Goal: Information Seeking & Learning: Compare options

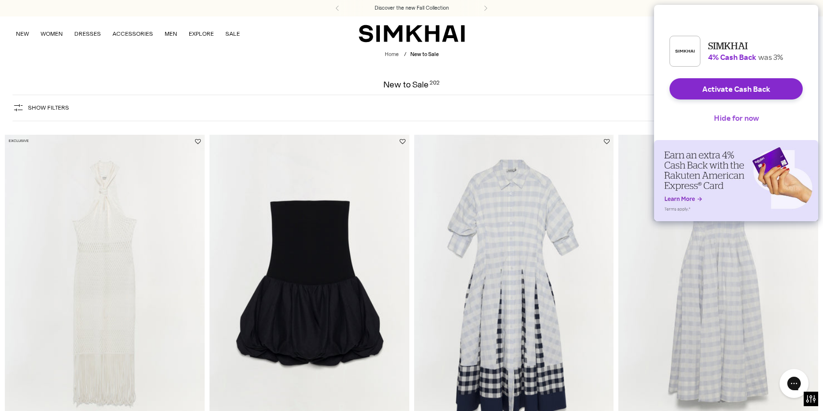
click at [720, 126] on button "Hide for now" at bounding box center [736, 117] width 60 height 21
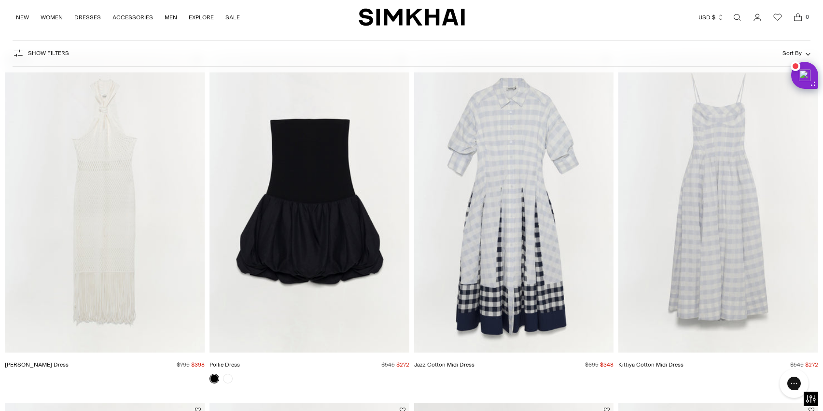
scroll to position [74, 0]
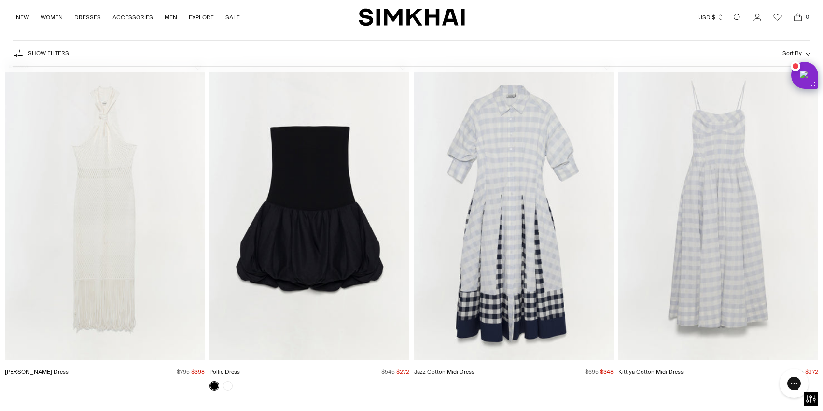
click at [0, 0] on img "Pollie Dress" at bounding box center [0, 0] width 0 height 0
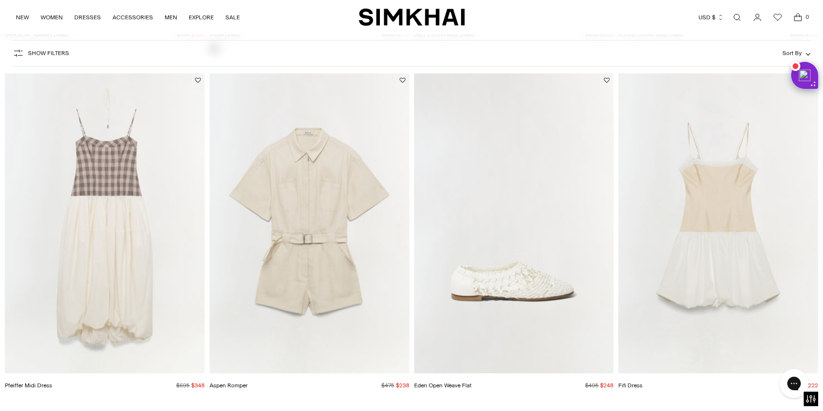
scroll to position [413, 0]
click at [0, 0] on img "Fifi Dress" at bounding box center [0, 0] width 0 height 0
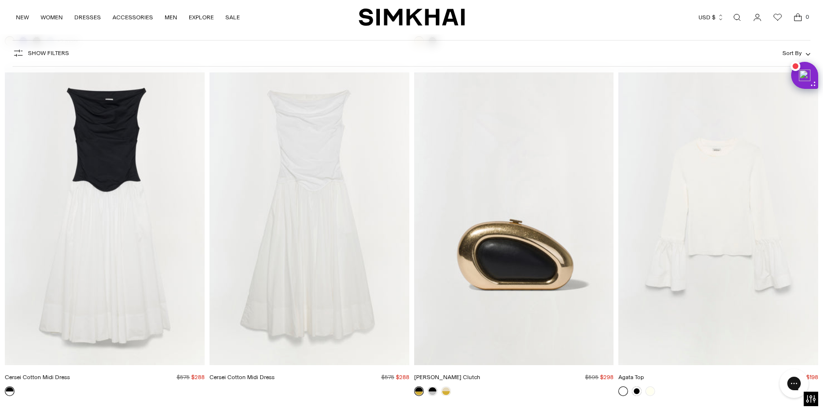
scroll to position [5993, 0]
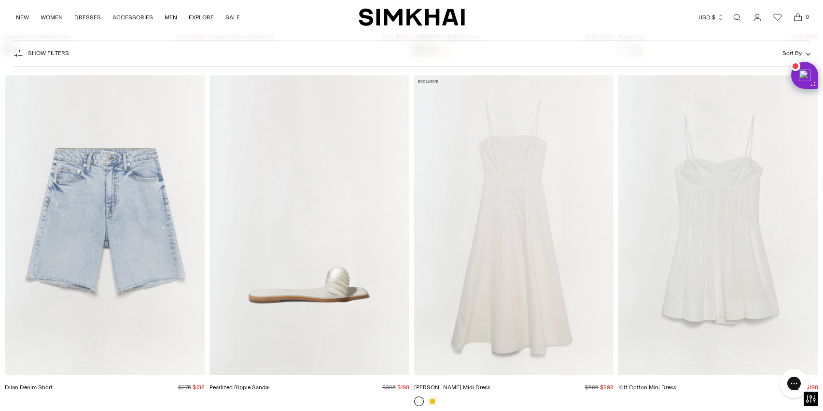
click at [0, 0] on img "Kitt Cotton Mini Dress" at bounding box center [0, 0] width 0 height 0
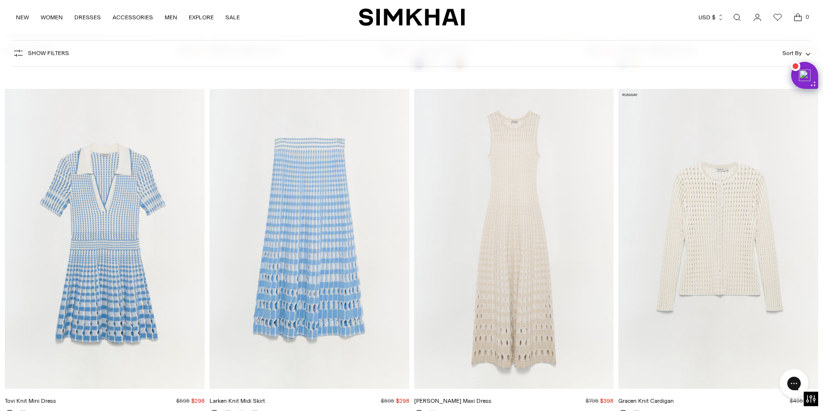
scroll to position [7725, 0]
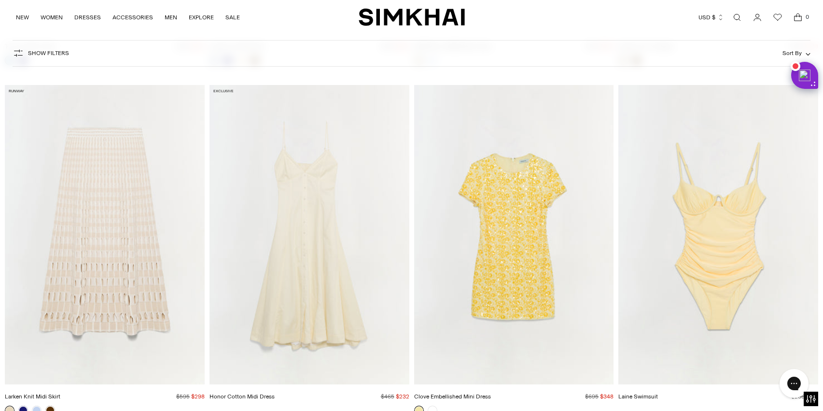
click at [0, 0] on img "Honor Cotton Midi Dress" at bounding box center [0, 0] width 0 height 0
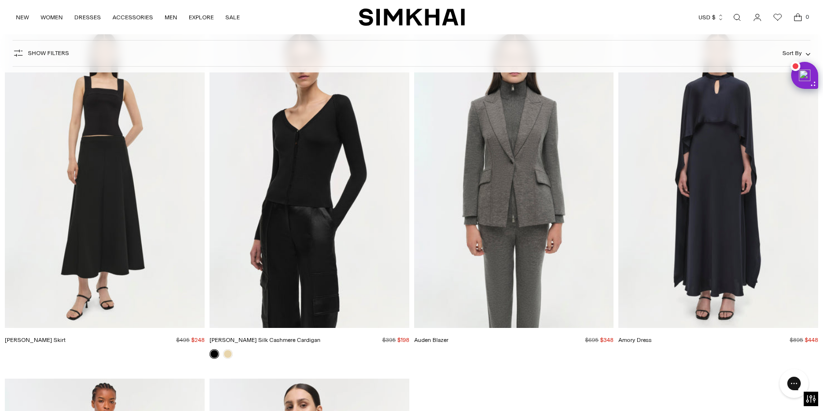
scroll to position [17496, 0]
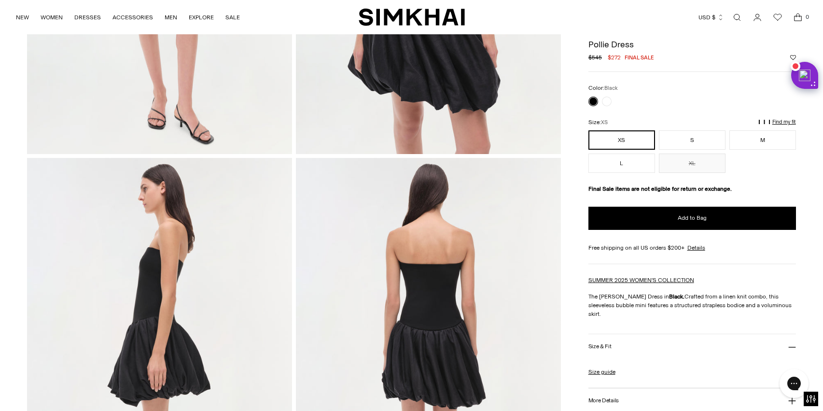
scroll to position [93, 0]
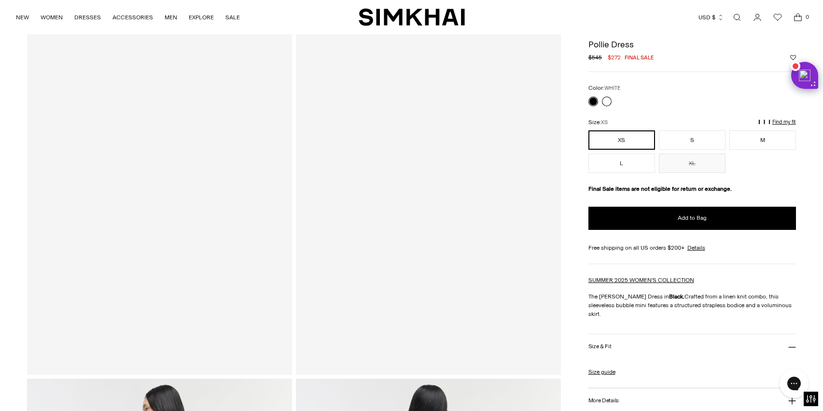
click at [605, 104] on link at bounding box center [607, 102] width 10 height 10
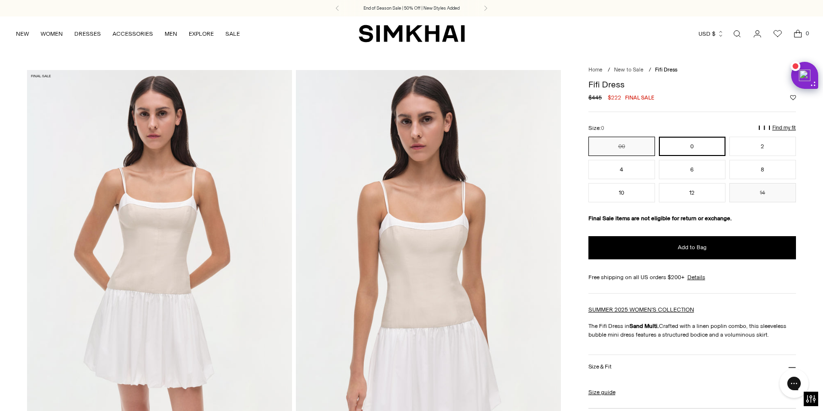
click at [617, 146] on button "00" at bounding box center [621, 146] width 67 height 19
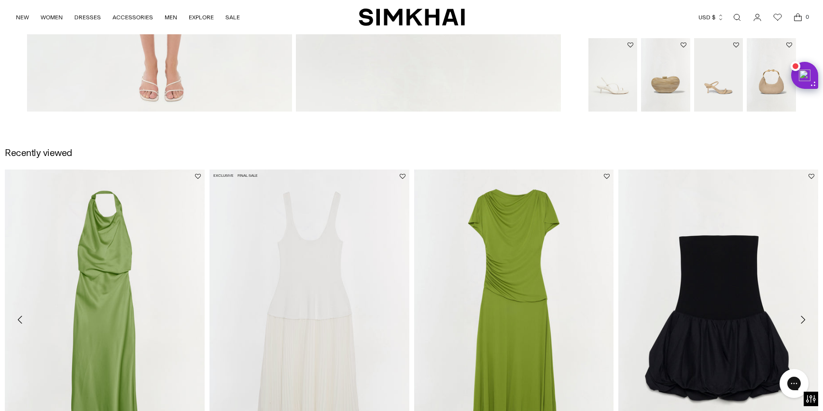
scroll to position [917, 0]
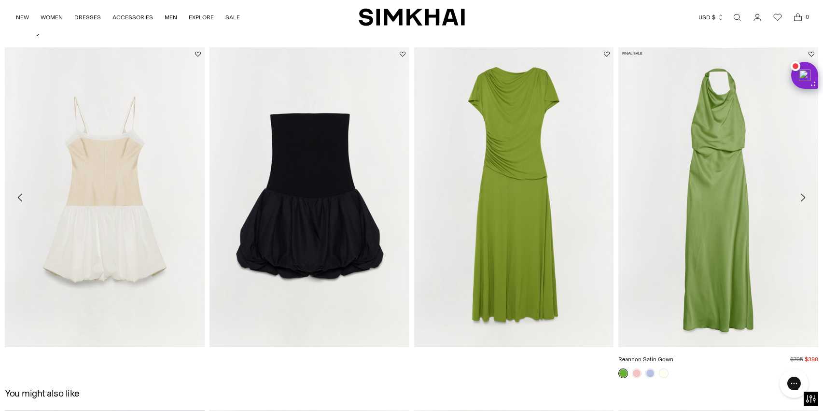
scroll to position [1284, 0]
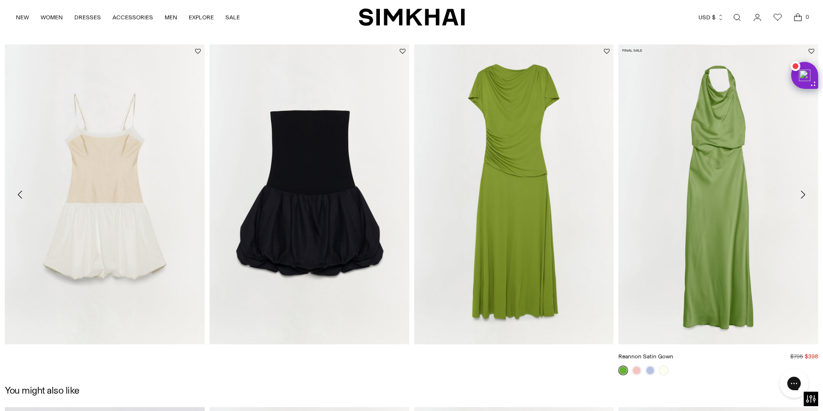
click at [0, 0] on img "Reannon Satin Gown" at bounding box center [0, 0] width 0 height 0
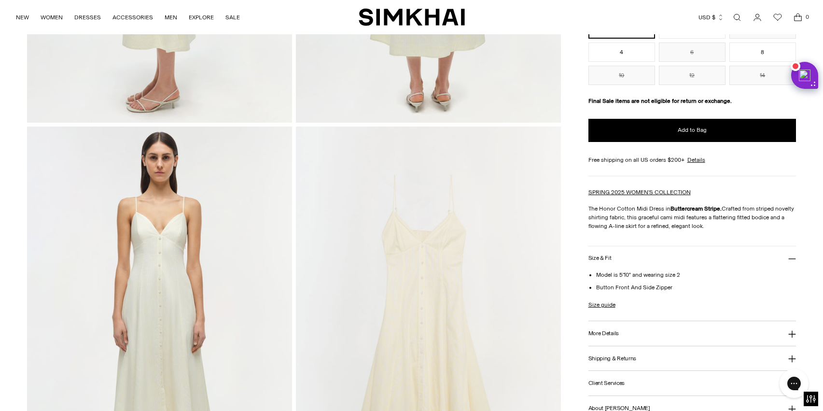
scroll to position [347, 0]
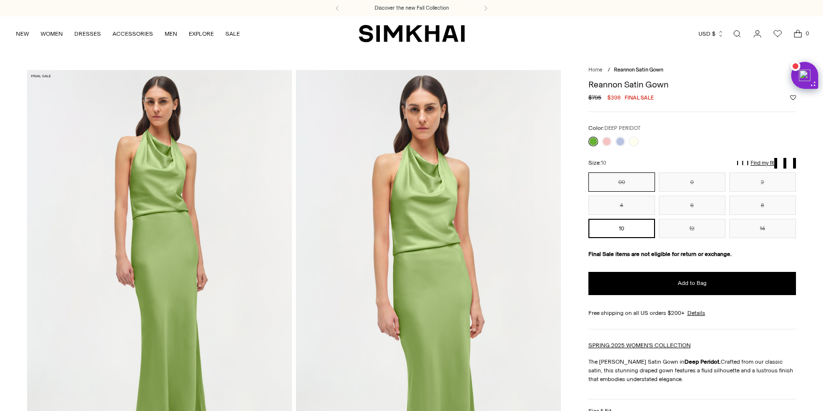
click at [633, 184] on button "00" at bounding box center [621, 181] width 67 height 19
